Goal: Task Accomplishment & Management: Use online tool/utility

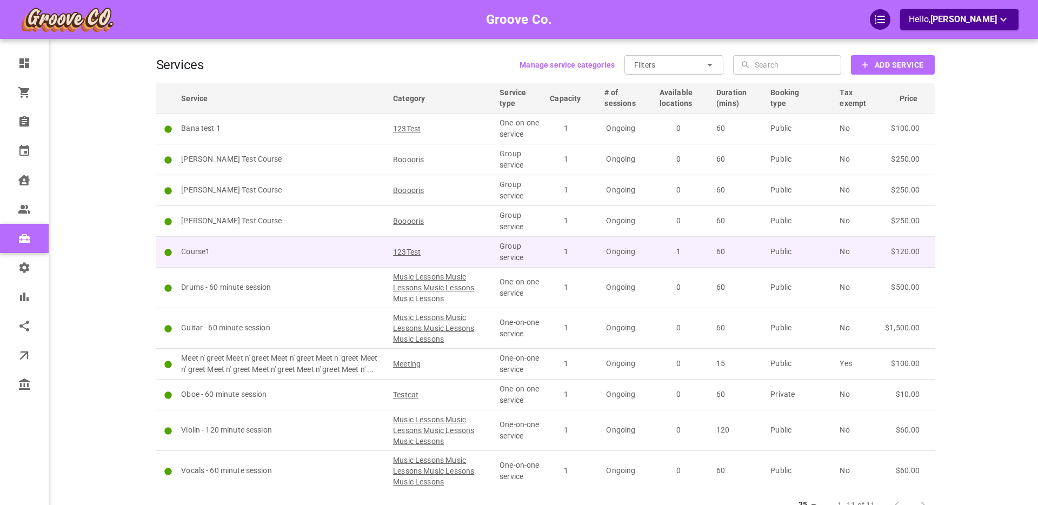
click at [199, 249] on p "Course1" at bounding box center [282, 251] width 202 height 11
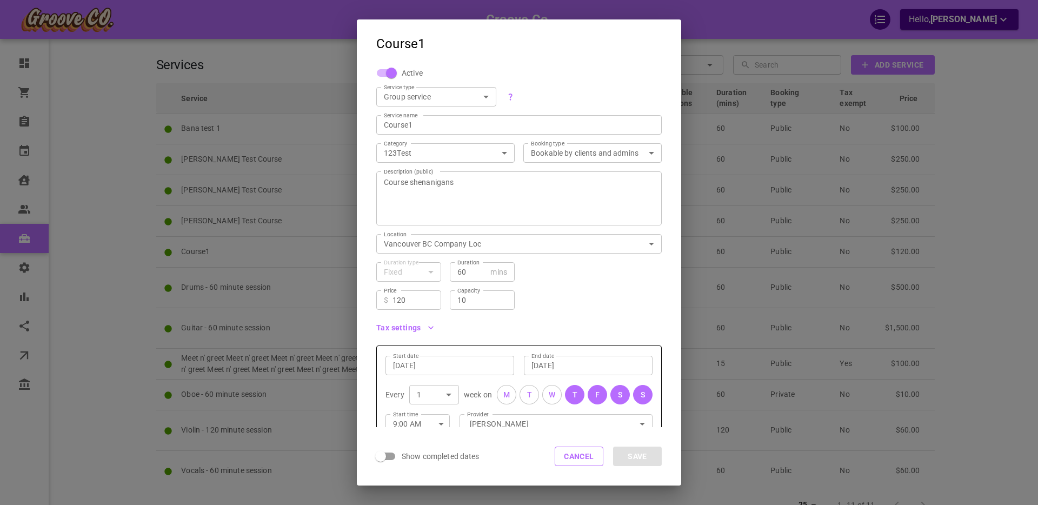
click at [428, 326] on icon "button" at bounding box center [430, 327] width 11 height 11
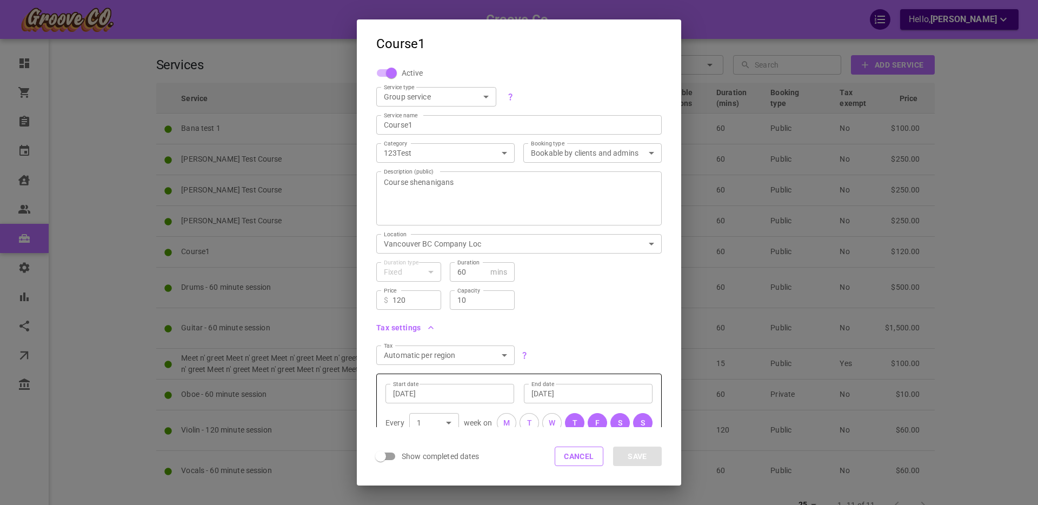
click at [432, 326] on icon "button" at bounding box center [430, 327] width 11 height 11
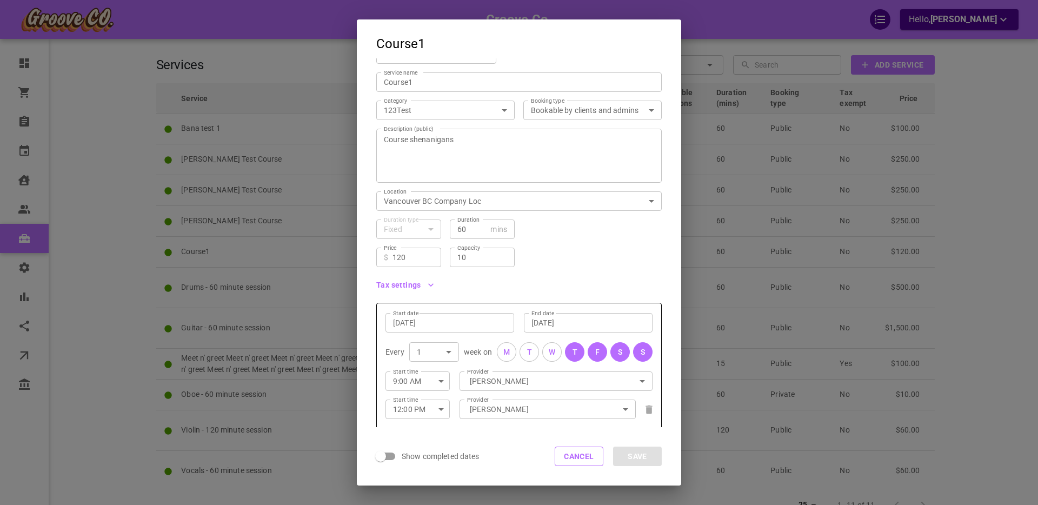
scroll to position [42, 0]
click at [473, 257] on input "10" at bounding box center [482, 257] width 50 height 11
type input "5"
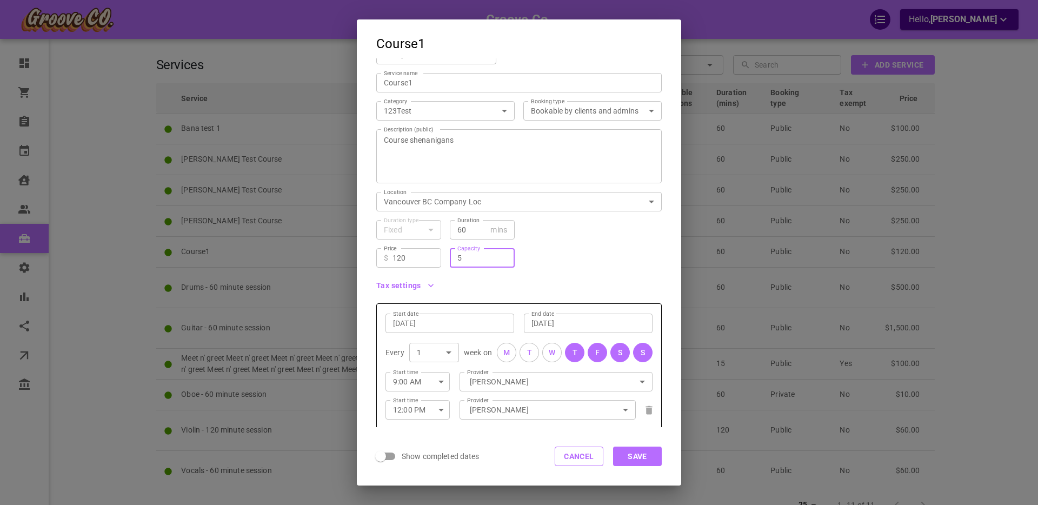
click at [637, 457] on button "Save" at bounding box center [637, 455] width 49 height 19
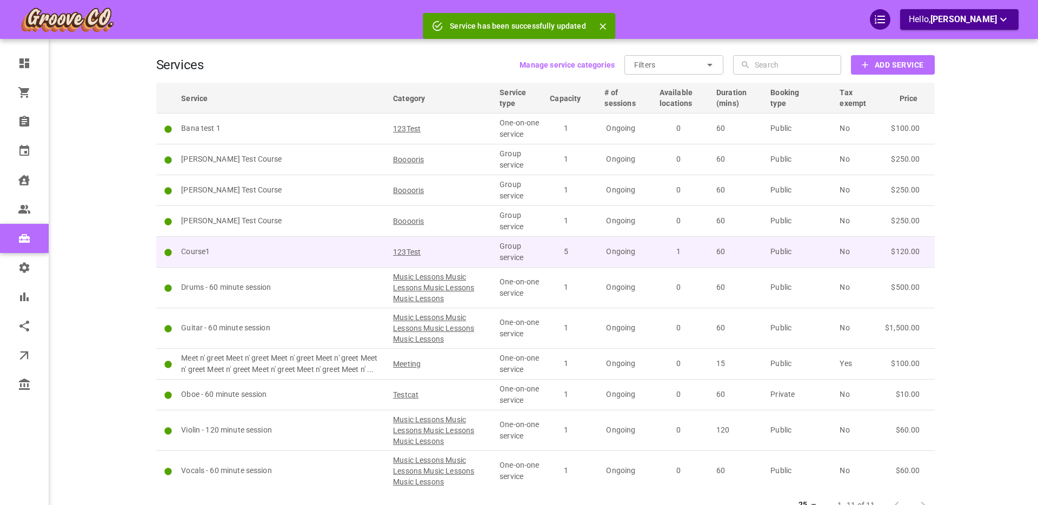
click at [284, 251] on p "Course1" at bounding box center [282, 251] width 202 height 11
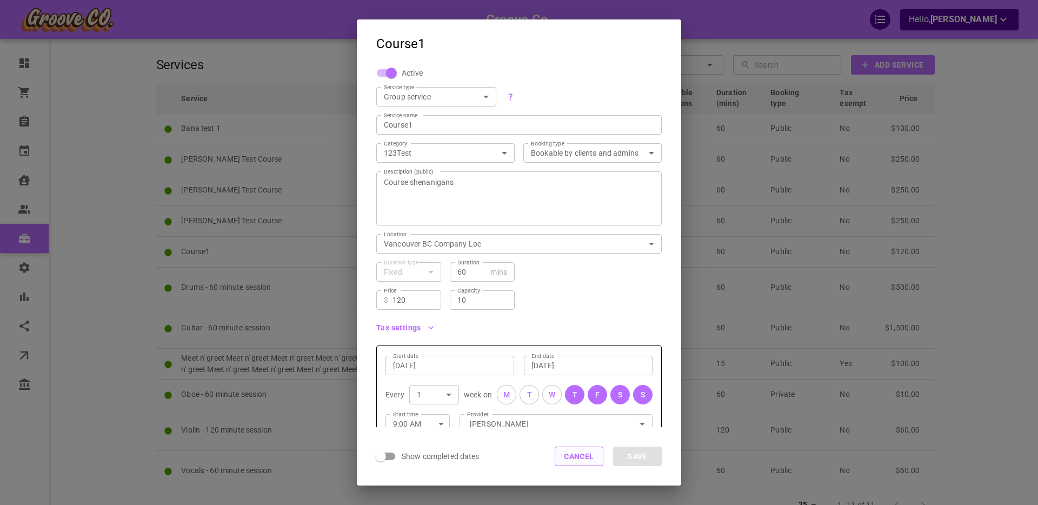
click at [576, 456] on button "Cancel" at bounding box center [579, 455] width 49 height 19
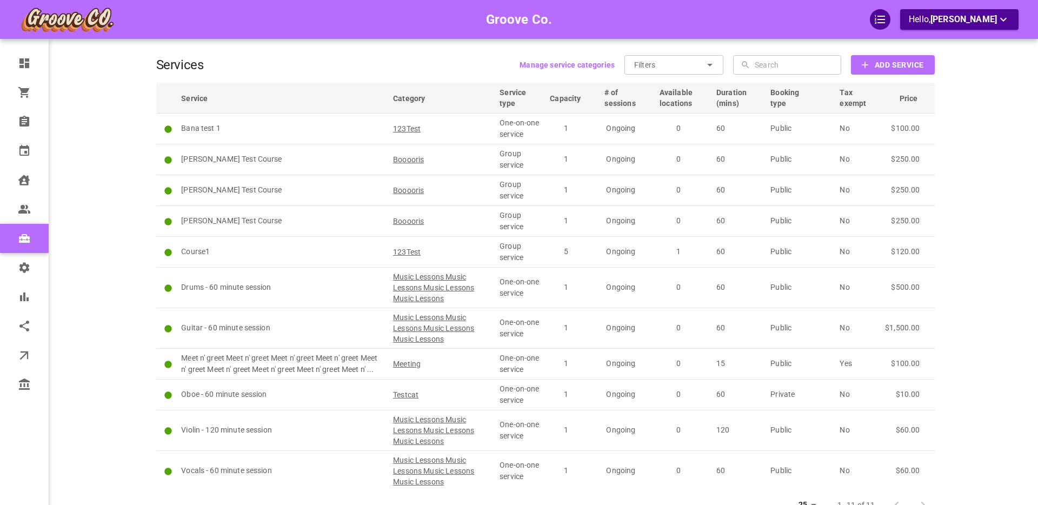
click at [111, 268] on div "Groove Co. Hello, Boris Sandford" at bounding box center [114, 276] width 84 height 520
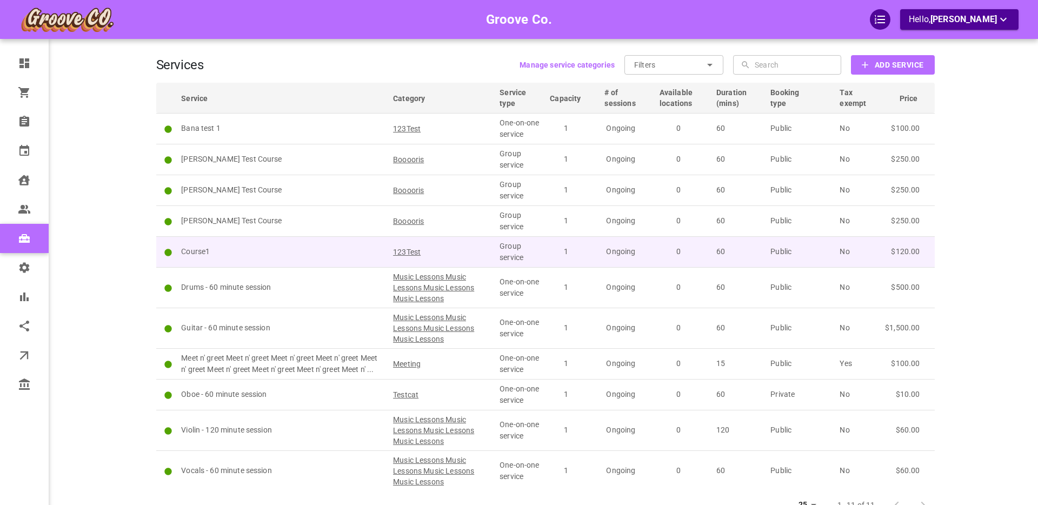
click at [249, 249] on p "Course1" at bounding box center [282, 251] width 202 height 11
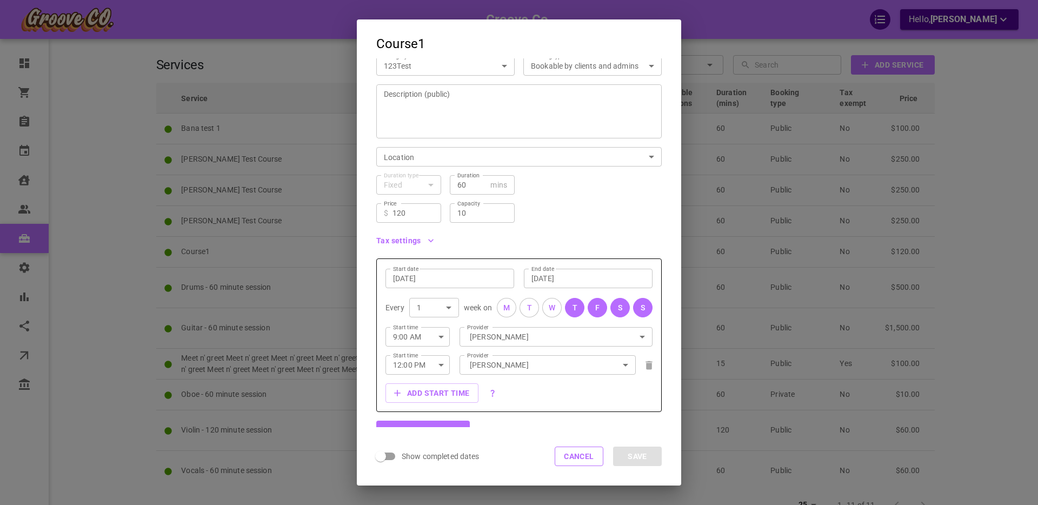
scroll to position [97, 0]
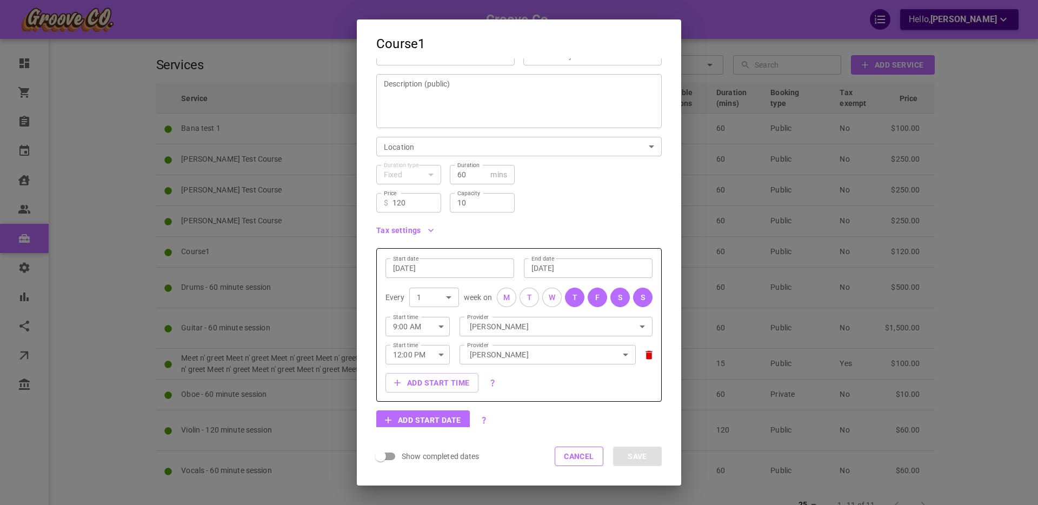
click at [651, 356] on icon at bounding box center [648, 354] width 6 height 9
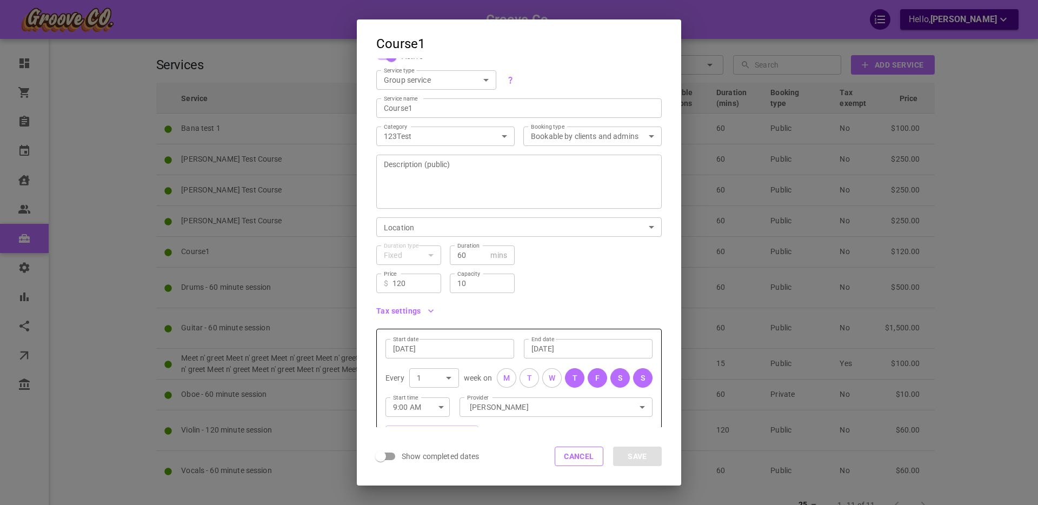
scroll to position [16, 0]
click at [459, 255] on input "60" at bounding box center [471, 256] width 29 height 11
type input "75"
click at [566, 291] on div "Price ​ $ 120 Price Capacity 10 Capacity" at bounding box center [515, 280] width 294 height 28
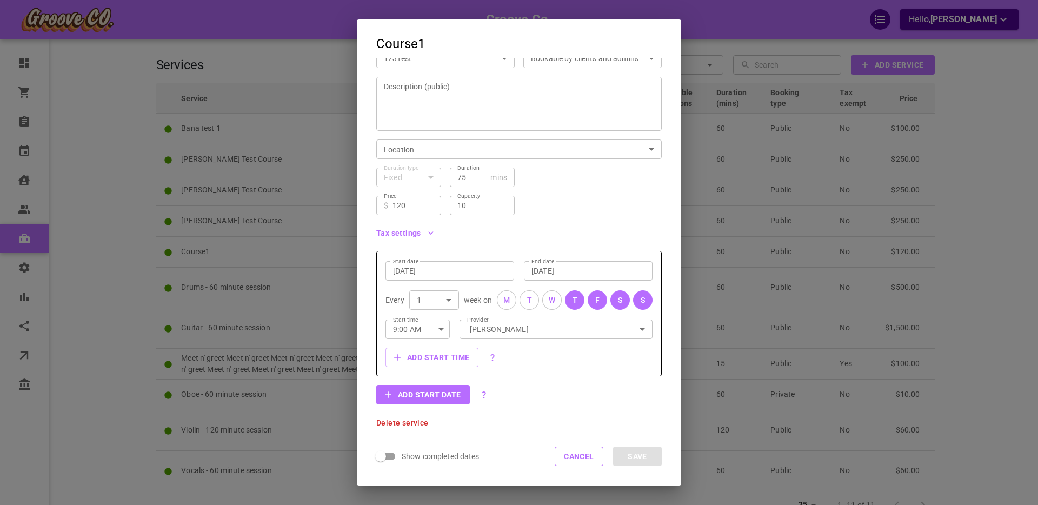
scroll to position [94, 0]
click at [462, 179] on input "75" at bounding box center [471, 177] width 29 height 11
click at [411, 208] on input "120" at bounding box center [412, 206] width 41 height 11
click at [400, 205] on input "120" at bounding box center [412, 206] width 41 height 11
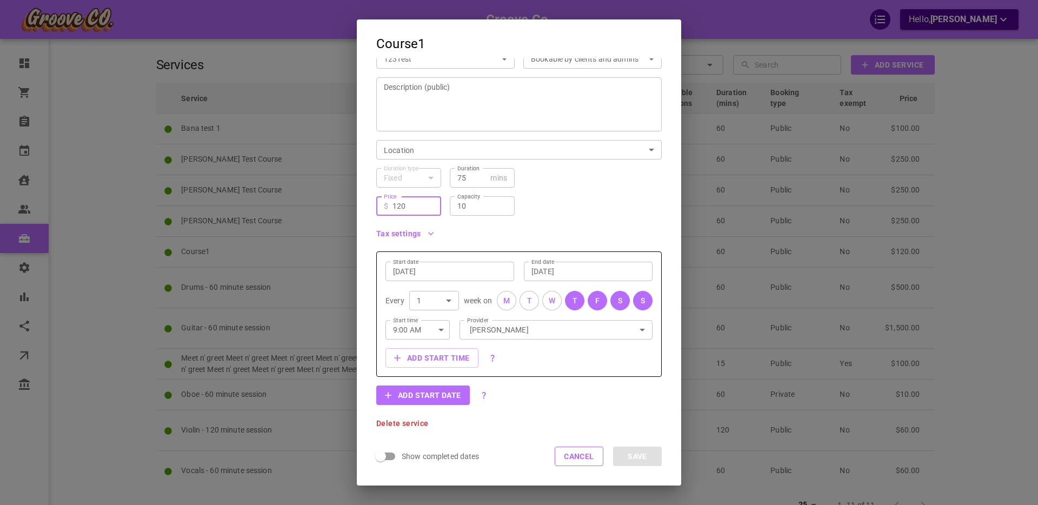
drag, startPoint x: 400, startPoint y: 205, endPoint x: 416, endPoint y: 209, distance: 16.0
click at [401, 205] on input "120" at bounding box center [412, 206] width 41 height 11
type input "125"
click at [560, 190] on div "Price ​ $ 125 Price Capacity 10 Capacity" at bounding box center [515, 202] width 294 height 28
click at [580, 457] on button "Cancel" at bounding box center [579, 455] width 49 height 19
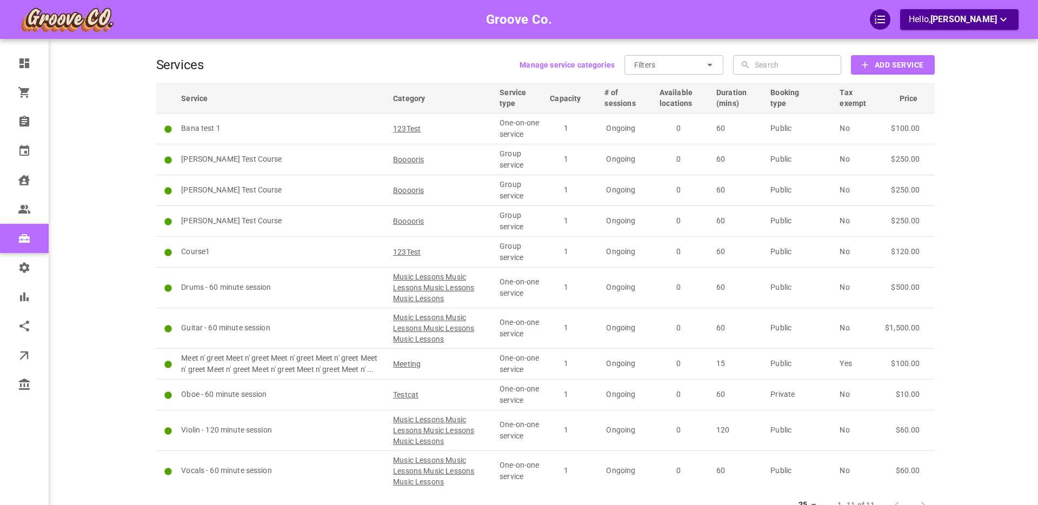
click at [883, 68] on b "Add Service" at bounding box center [898, 65] width 49 height 14
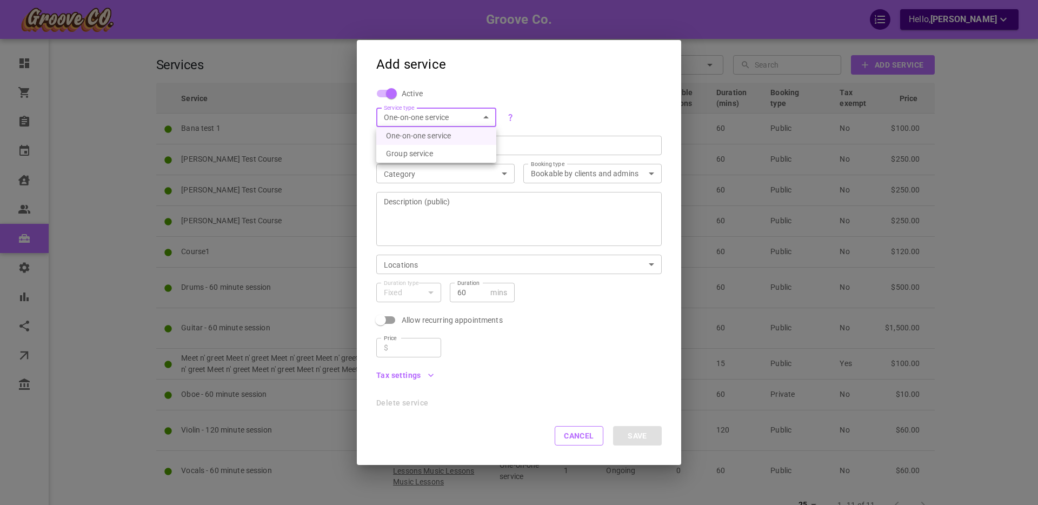
click at [405, 117] on body "Groove Co. Hello, [PERSON_NAME] Dashboard Orders Bookings Calendar Clients User…" at bounding box center [519, 293] width 1038 height 586
click at [404, 153] on li "Group service" at bounding box center [436, 154] width 120 height 18
type input "GROUP"
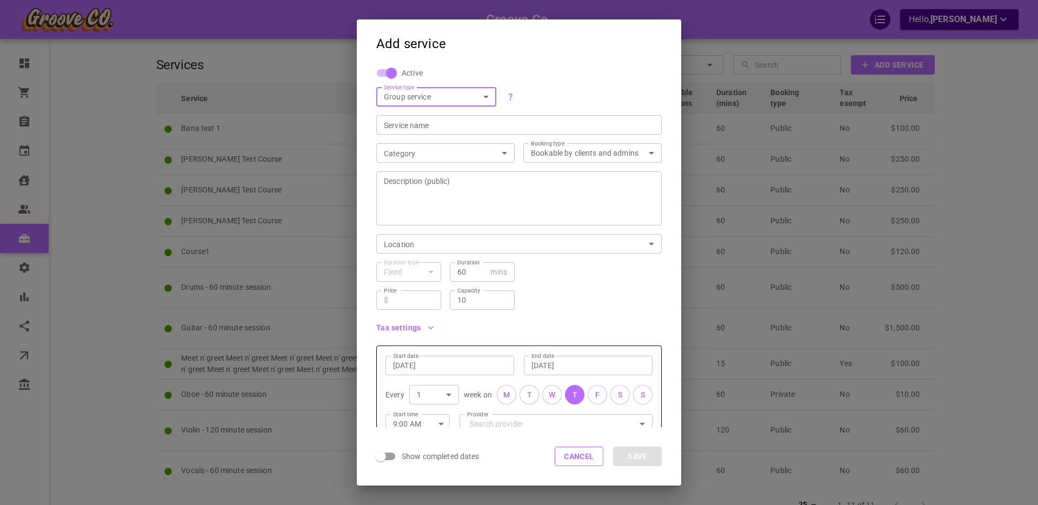
click at [403, 125] on input "Service name" at bounding box center [519, 124] width 270 height 11
type input "Course2"
click at [399, 146] on div "​ category" at bounding box center [445, 152] width 138 height 19
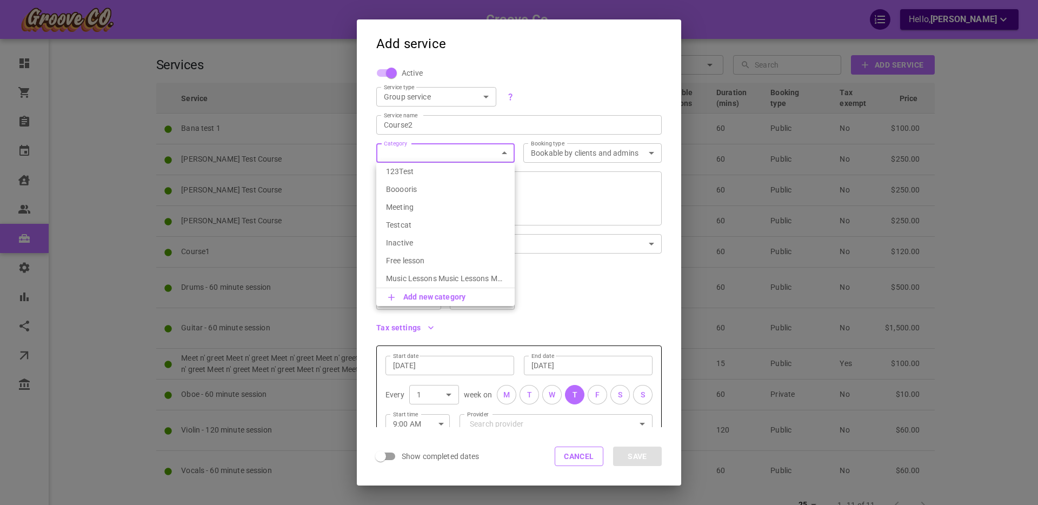
click at [399, 153] on body "Groove Co. Hello, [PERSON_NAME] Dashboard Orders Bookings Calendar Clients User…" at bounding box center [519, 293] width 1038 height 586
click at [421, 192] on p "Booooris" at bounding box center [445, 189] width 119 height 11
type input "Booooris"
click at [435, 195] on textarea "Description (public)" at bounding box center [519, 198] width 270 height 65
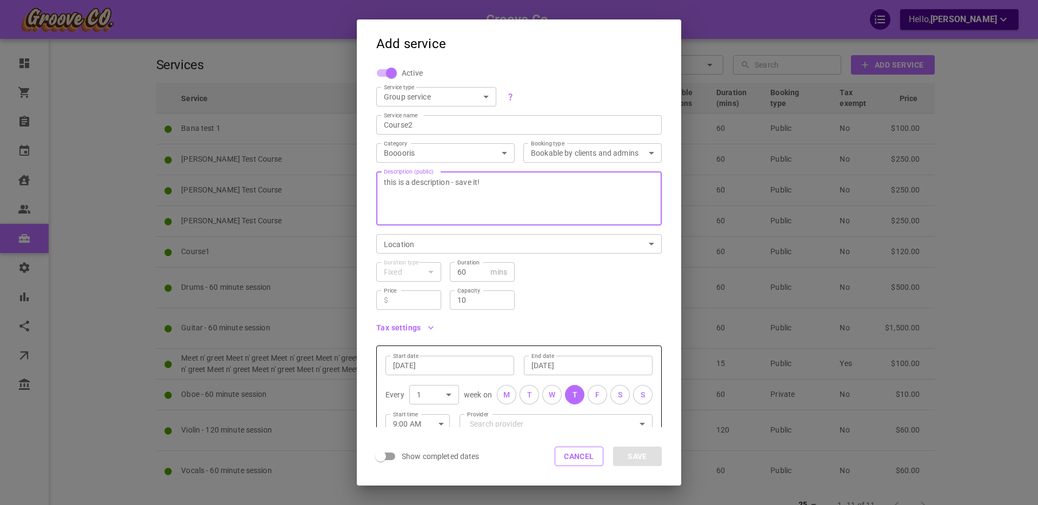
type textarea "this is a description - save it!"
click at [404, 241] on body "Groove Co. Hello, [PERSON_NAME] Dashboard Orders Bookings Calendar Clients User…" at bounding box center [519, 293] width 1038 height 586
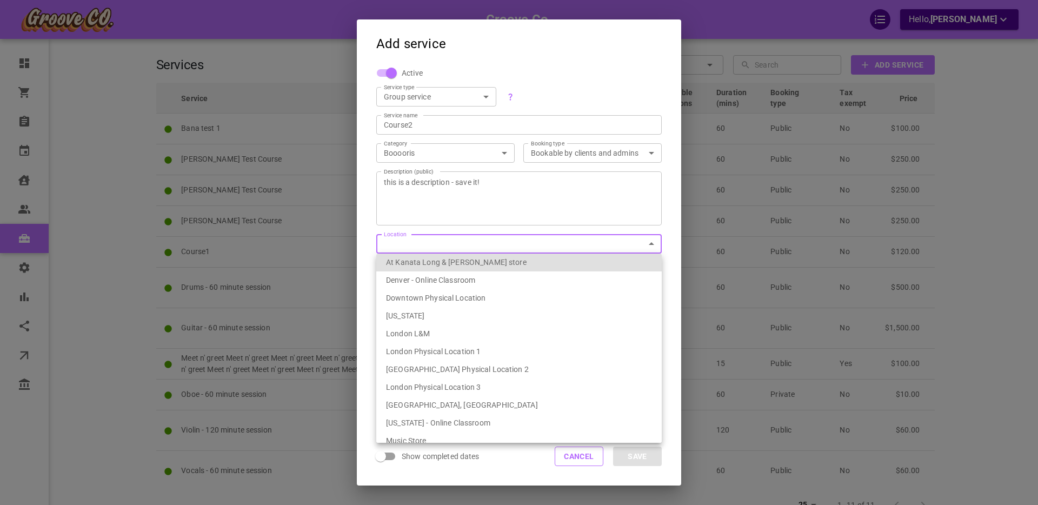
scroll to position [185, 0]
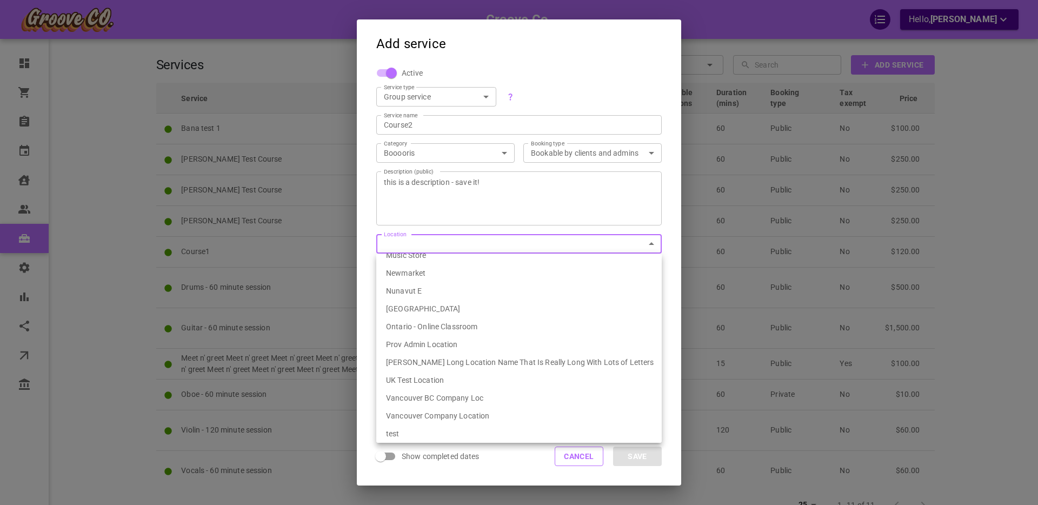
click at [466, 397] on li "Vancouver BC Company Loc" at bounding box center [518, 398] width 285 height 18
type input "539ef6fa-1bae-4334-9153-77231d086627"
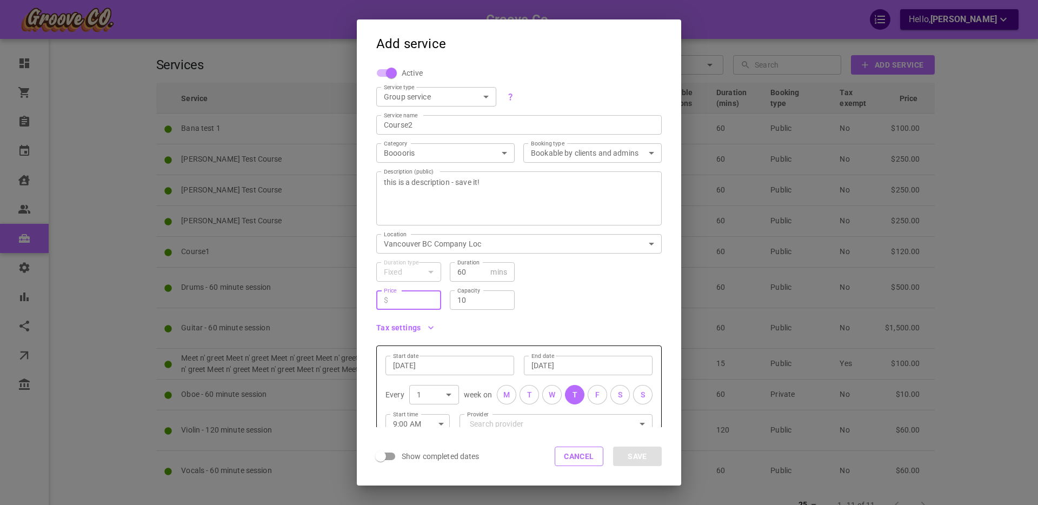
click at [406, 296] on input "Price" at bounding box center [412, 300] width 41 height 11
type input "125"
click at [540, 298] on div "Price ​ $ 125 Price Capacity 10 Capacity" at bounding box center [515, 296] width 294 height 28
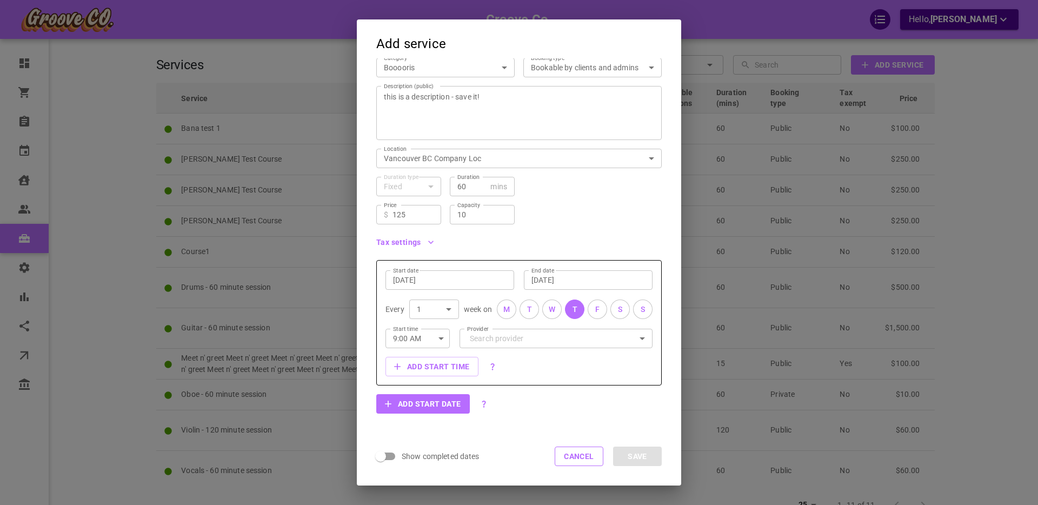
scroll to position [85, 0]
click at [442, 364] on button "Add start time" at bounding box center [431, 366] width 93 height 19
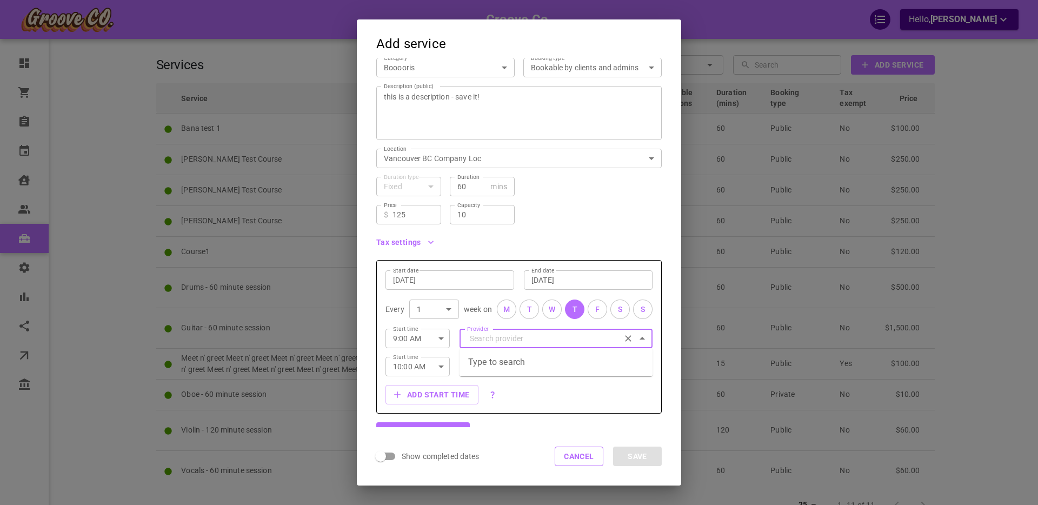
click at [533, 340] on input "Provider" at bounding box center [556, 338] width 178 height 19
click at [504, 391] on p "[PERSON_NAME]" at bounding box center [497, 389] width 59 height 11
type input "[PERSON_NAME]"
click at [426, 277] on input "[DATE]" at bounding box center [449, 280] width 113 height 11
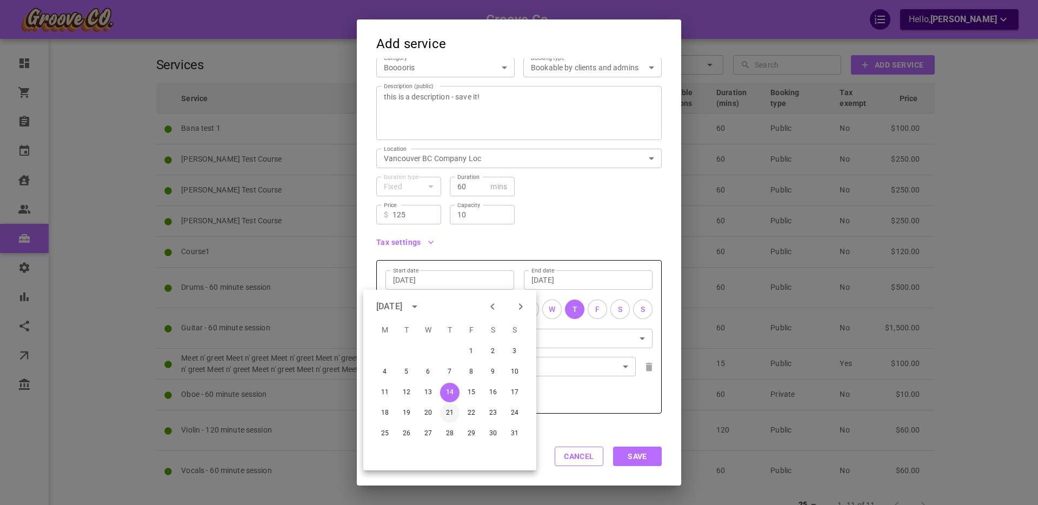
click at [450, 410] on button "21" at bounding box center [449, 412] width 19 height 19
type input "[DATE]"
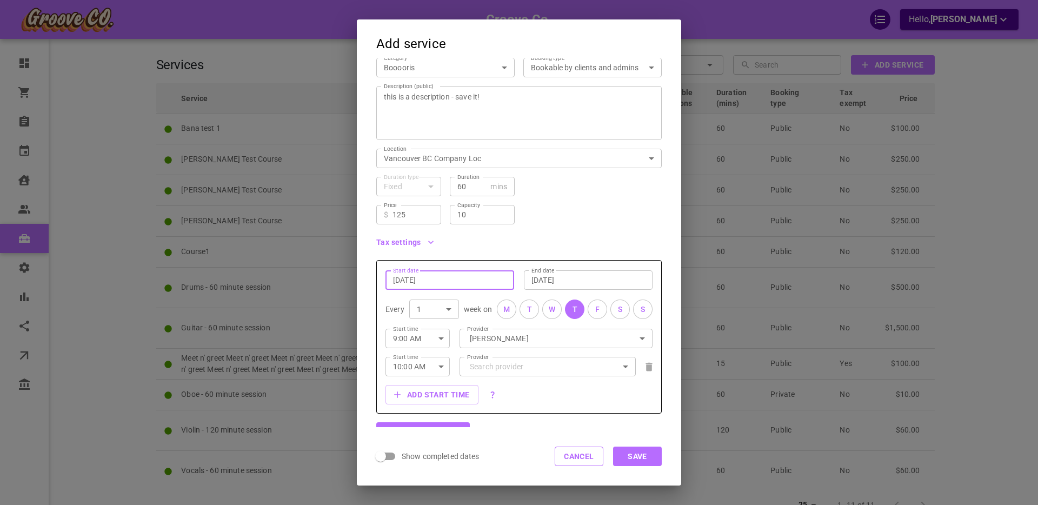
click at [594, 310] on button "F" at bounding box center [596, 308] width 19 height 19
click at [621, 310] on div "S" at bounding box center [620, 309] width 4 height 11
click at [643, 309] on div "S" at bounding box center [642, 309] width 4 height 11
click at [560, 280] on input "[DATE]" at bounding box center [587, 280] width 113 height 11
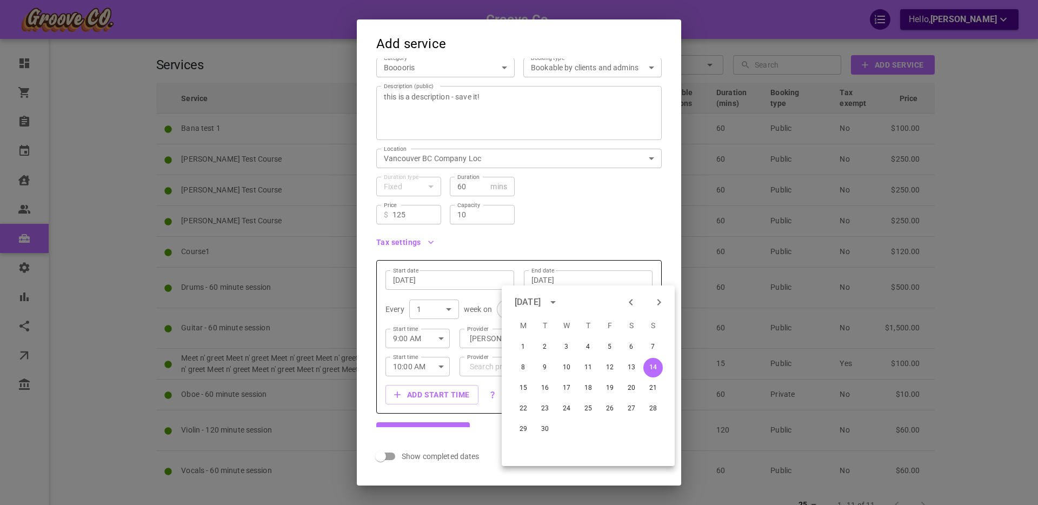
click at [632, 300] on icon "Previous month" at bounding box center [630, 302] width 13 height 13
click at [651, 428] on button "31" at bounding box center [652, 428] width 19 height 19
type input "[DATE]"
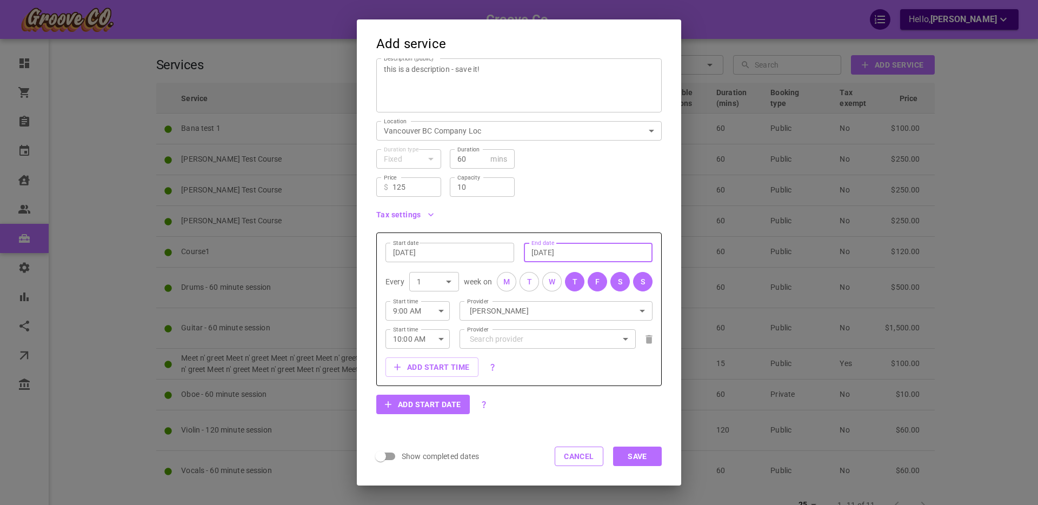
scroll to position [123, 0]
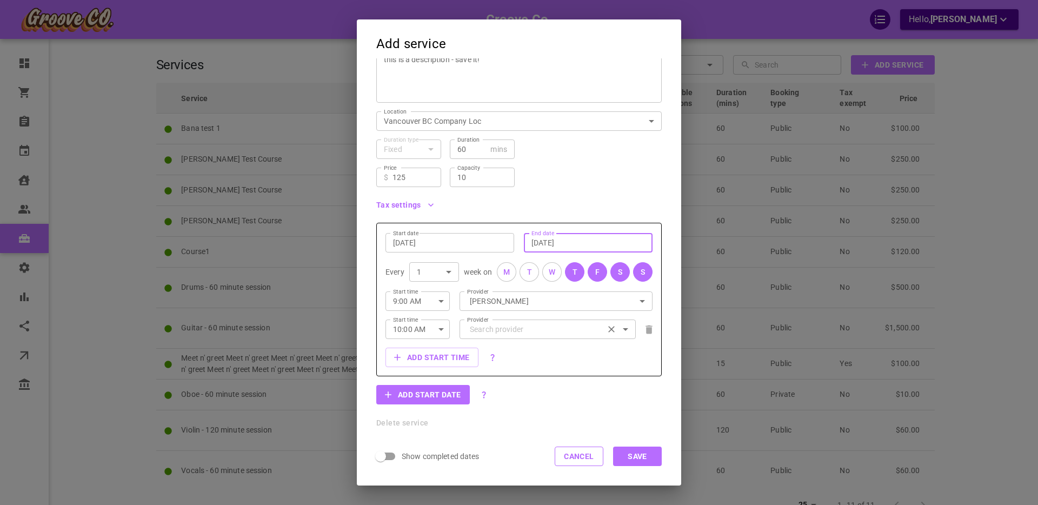
click at [499, 310] on input "Provider" at bounding box center [556, 300] width 178 height 19
click at [673, 325] on div "Active Service type Group service GROUP ServiceType Service name Course2 Servic…" at bounding box center [519, 242] width 324 height 369
click at [642, 455] on button "Save" at bounding box center [637, 455] width 49 height 19
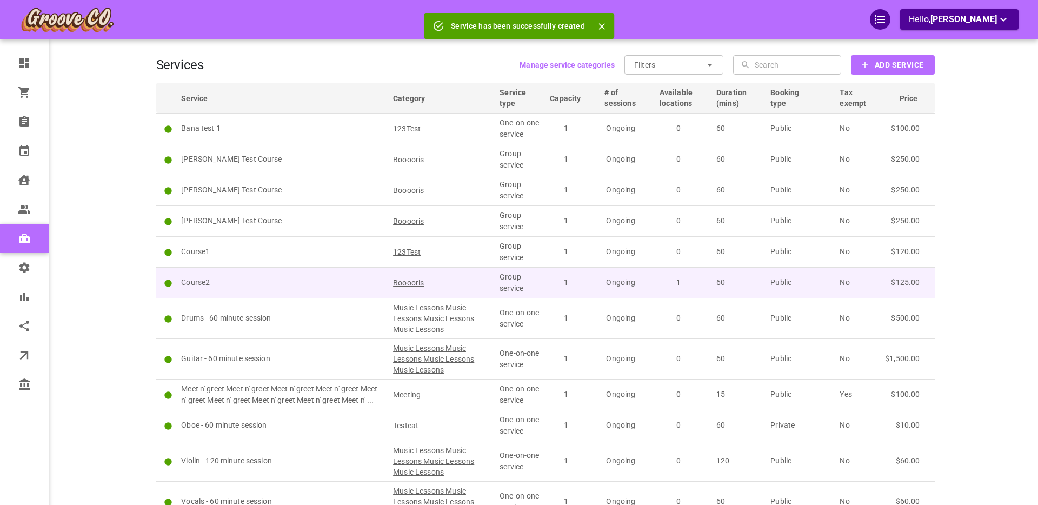
click at [269, 280] on p "Course2" at bounding box center [282, 282] width 202 height 11
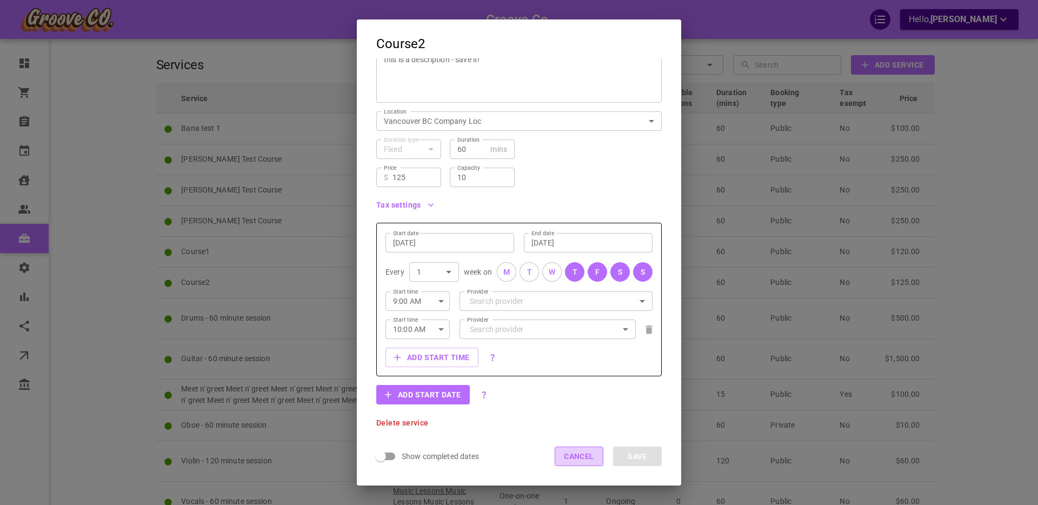
click at [578, 459] on button "Cancel" at bounding box center [579, 455] width 49 height 19
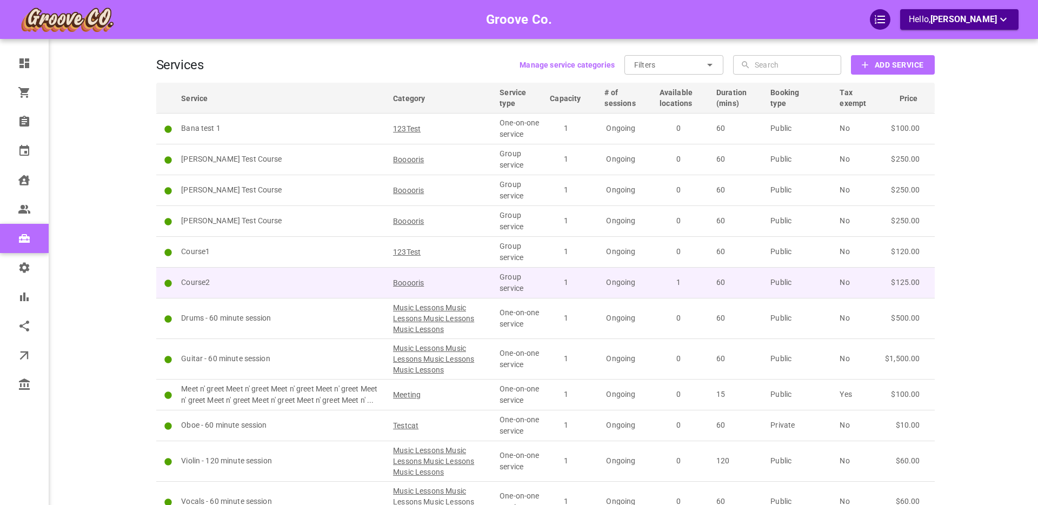
click at [243, 281] on p "Course2" at bounding box center [282, 282] width 202 height 11
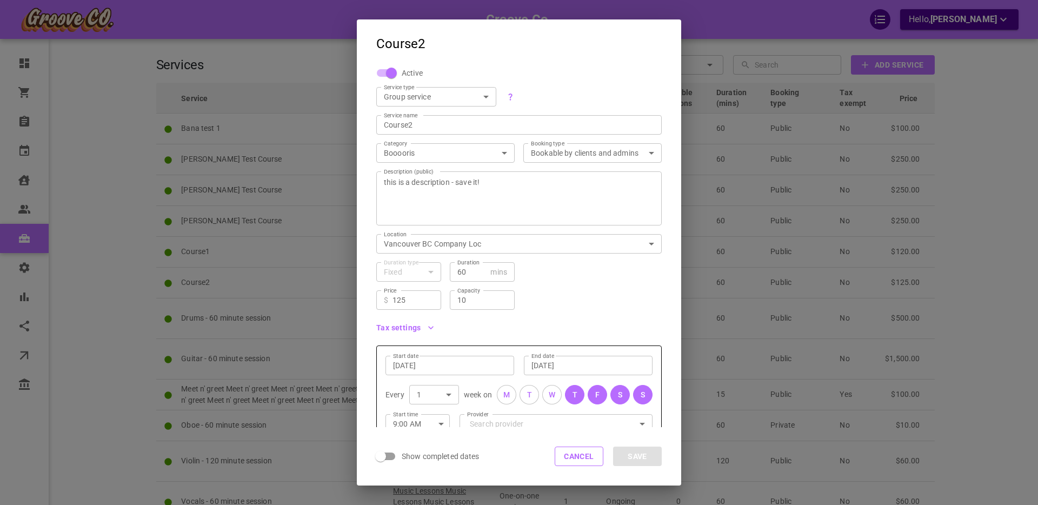
click at [477, 299] on input "10" at bounding box center [482, 300] width 50 height 11
click at [478, 299] on input "10" at bounding box center [482, 300] width 50 height 11
type input "7"
click at [578, 315] on div "Tax settings" at bounding box center [515, 323] width 294 height 27
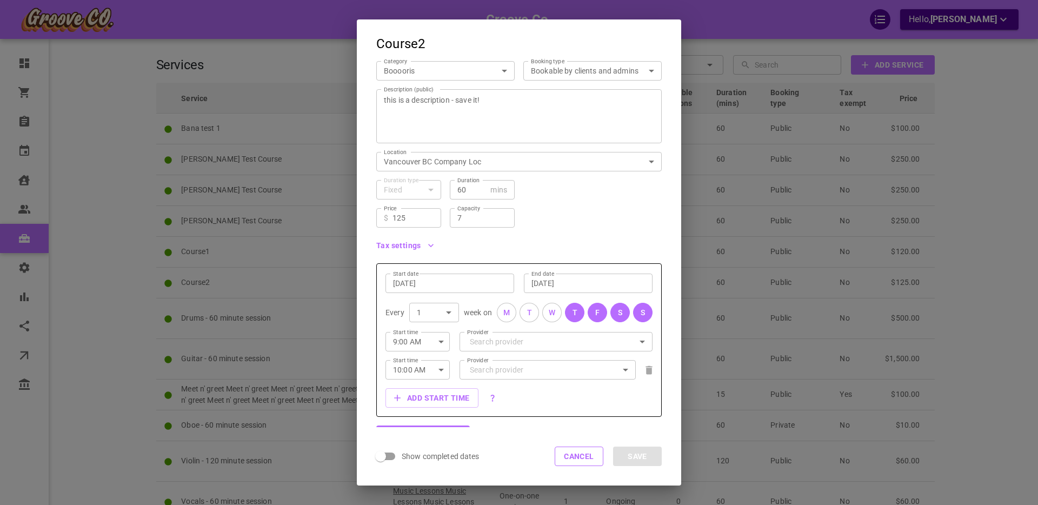
scroll to position [81, 0]
click at [648, 373] on icon at bounding box center [648, 370] width 6 height 9
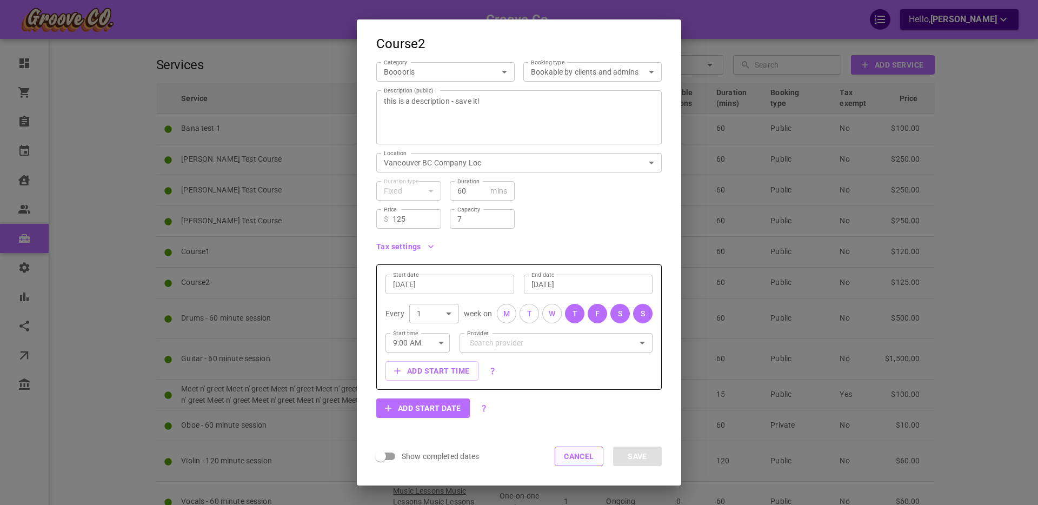
click at [582, 454] on button "Cancel" at bounding box center [579, 455] width 49 height 19
